Goal: Find specific page/section: Find specific page/section

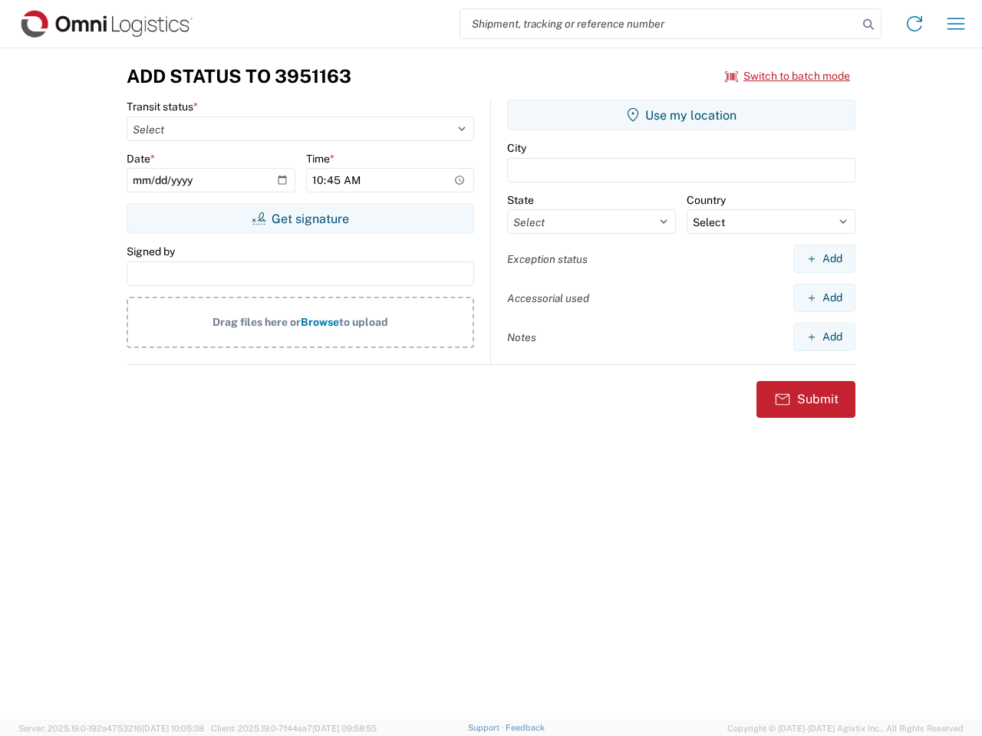
click at [659, 24] on input "search" at bounding box center [658, 23] width 397 height 29
click at [868, 25] on icon at bounding box center [867, 24] width 21 height 21
click at [914, 24] on icon at bounding box center [914, 24] width 25 height 25
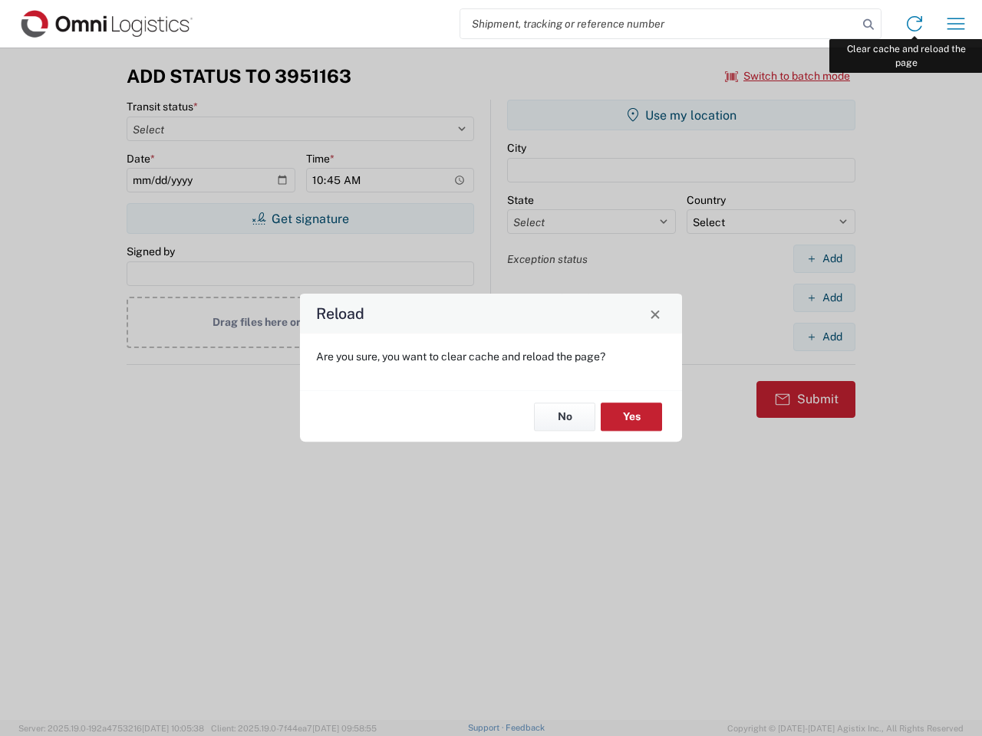
click at [956, 24] on div "Reload Are you sure, you want to clear cache and reload the page? No Yes" at bounding box center [491, 368] width 982 height 736
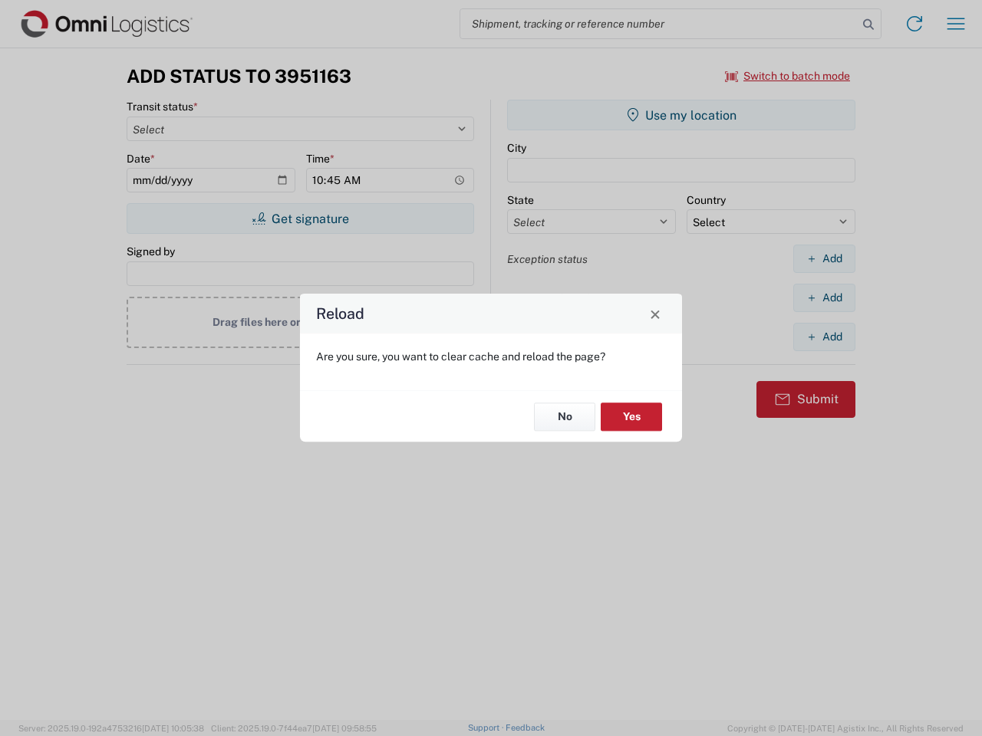
click at [788, 76] on div "Reload Are you sure, you want to clear cache and reload the page? No Yes" at bounding box center [491, 368] width 982 height 736
click at [300, 219] on div "Reload Are you sure, you want to clear cache and reload the page? No Yes" at bounding box center [491, 368] width 982 height 736
click at [681, 115] on div "Reload Are you sure, you want to clear cache and reload the page? No Yes" at bounding box center [491, 368] width 982 height 736
click at [824, 258] on div "Reload Are you sure, you want to clear cache and reload the page? No Yes" at bounding box center [491, 368] width 982 height 736
click at [824, 298] on div "Reload Are you sure, you want to clear cache and reload the page? No Yes" at bounding box center [491, 368] width 982 height 736
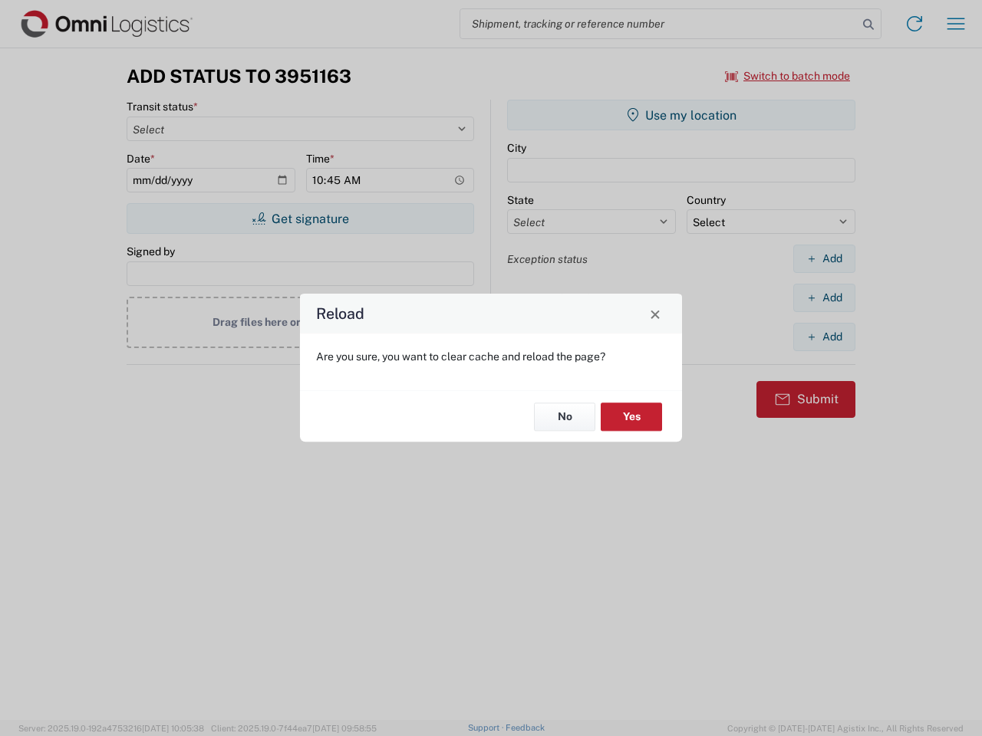
click at [824, 337] on div "Reload Are you sure, you want to clear cache and reload the page? No Yes" at bounding box center [491, 368] width 982 height 736
